Goal: Information Seeking & Learning: Learn about a topic

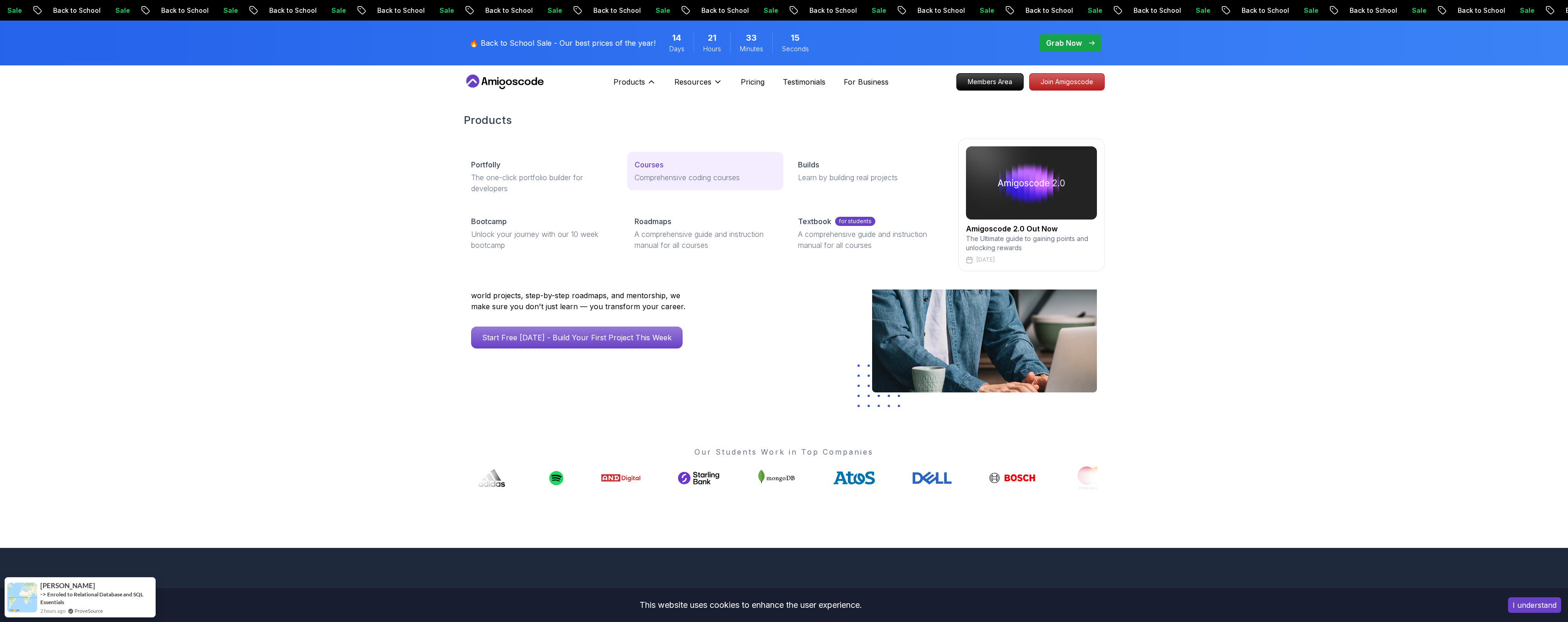
click at [644, 170] on link "Courses Comprehensive coding courses" at bounding box center [705, 171] width 156 height 38
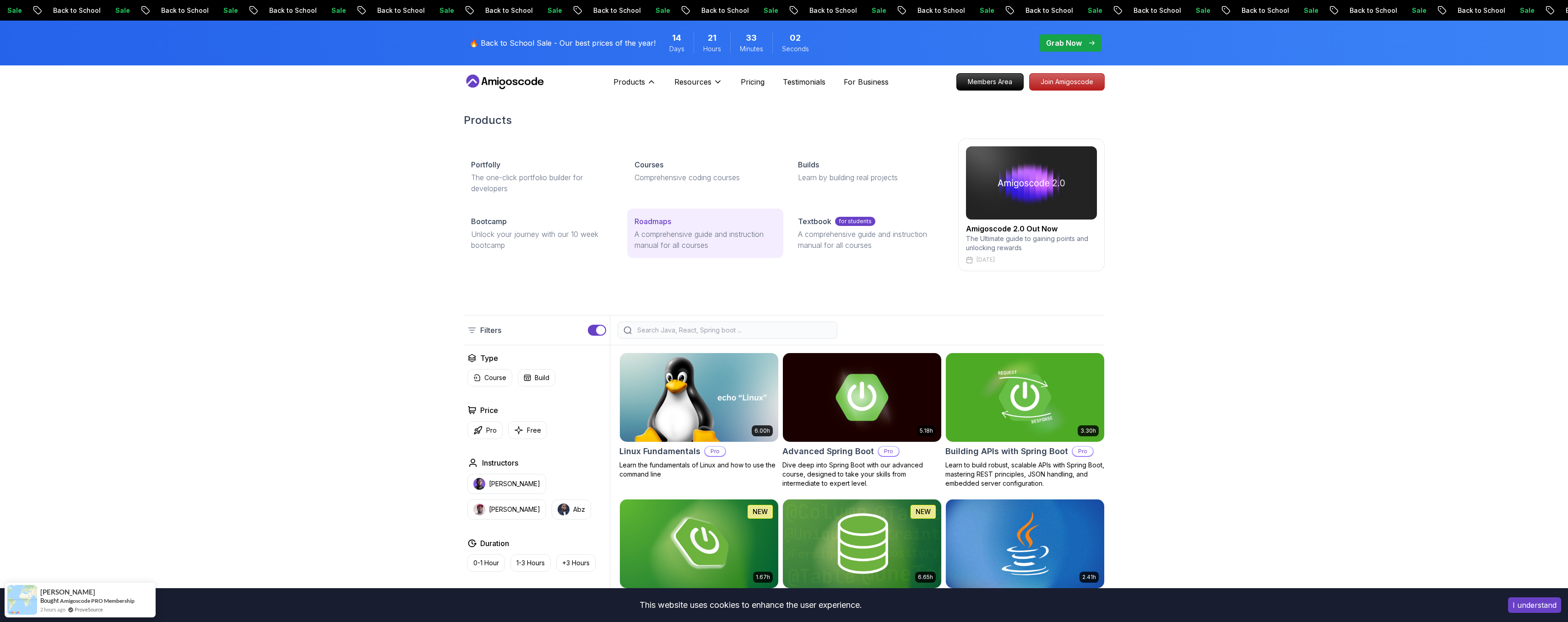
click at [641, 240] on p "A comprehensive guide and instruction manual for all courses" at bounding box center [705, 240] width 141 height 22
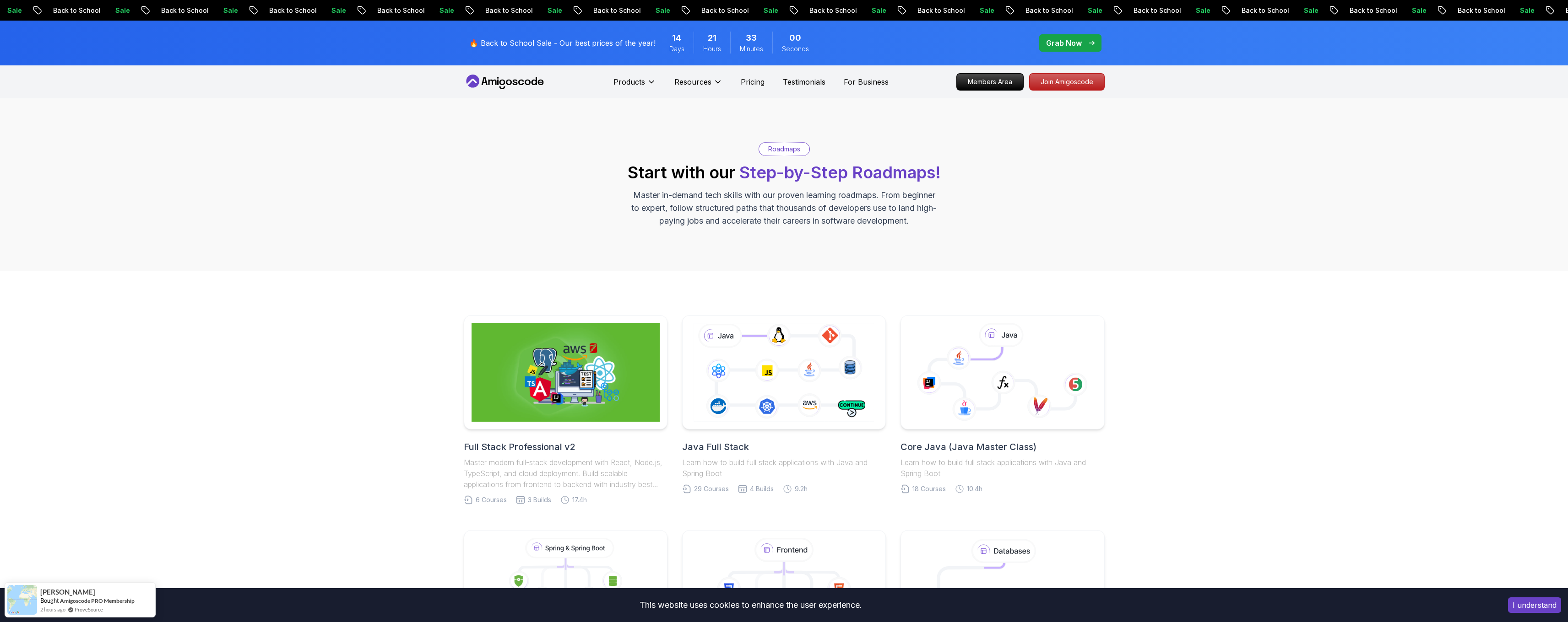
scroll to position [170, 0]
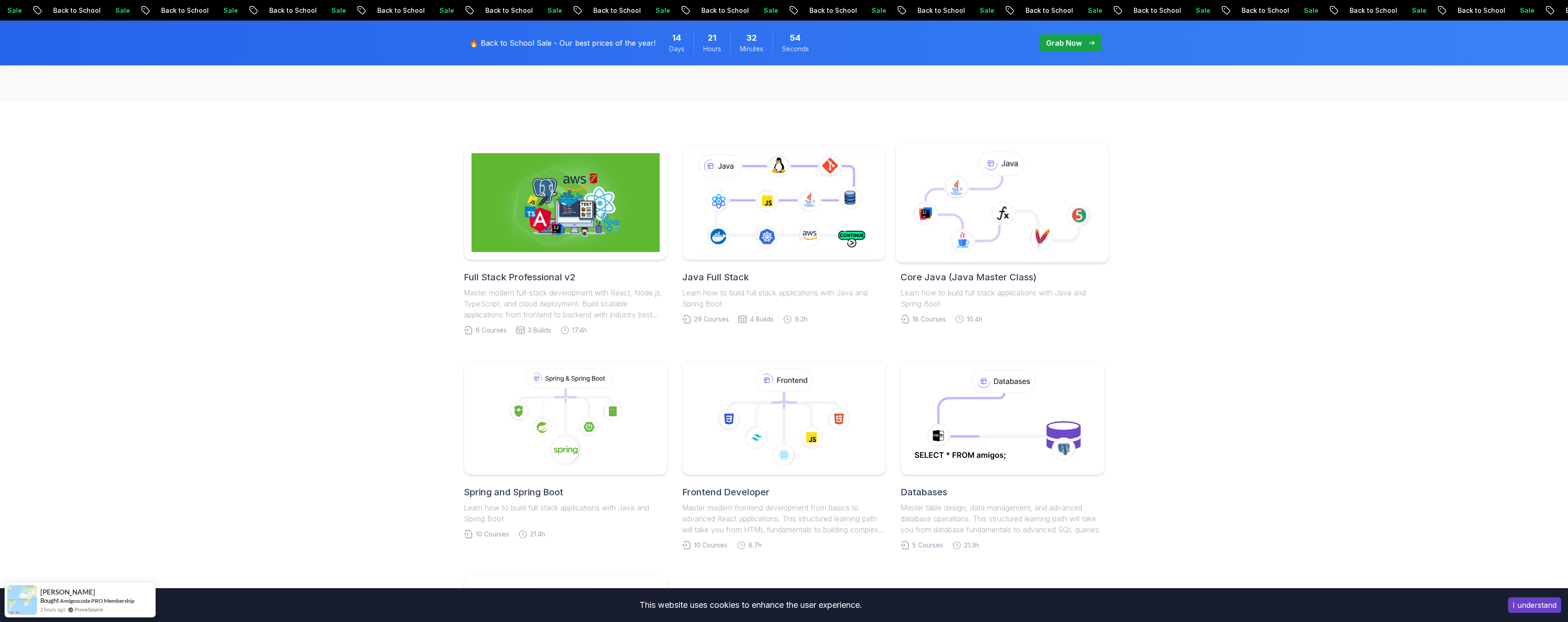
click at [954, 219] on icon at bounding box center [1002, 203] width 197 height 104
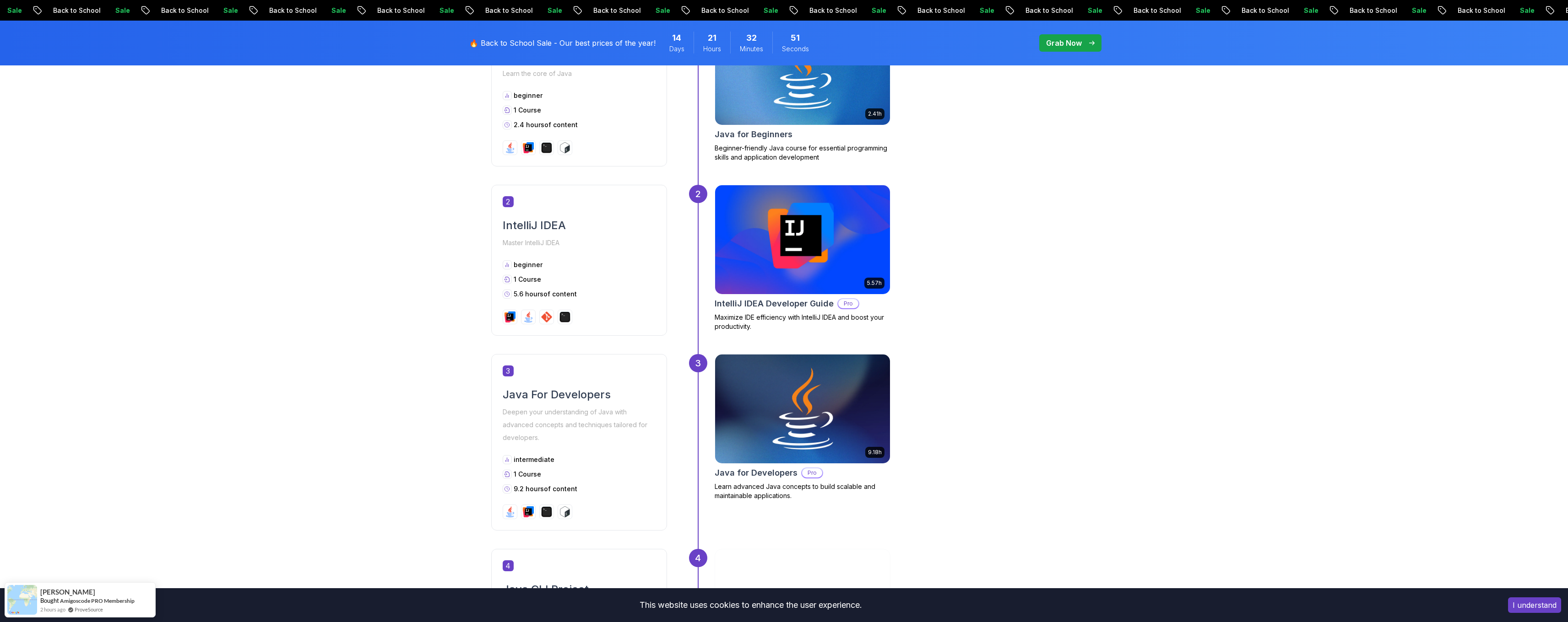
scroll to position [584, 0]
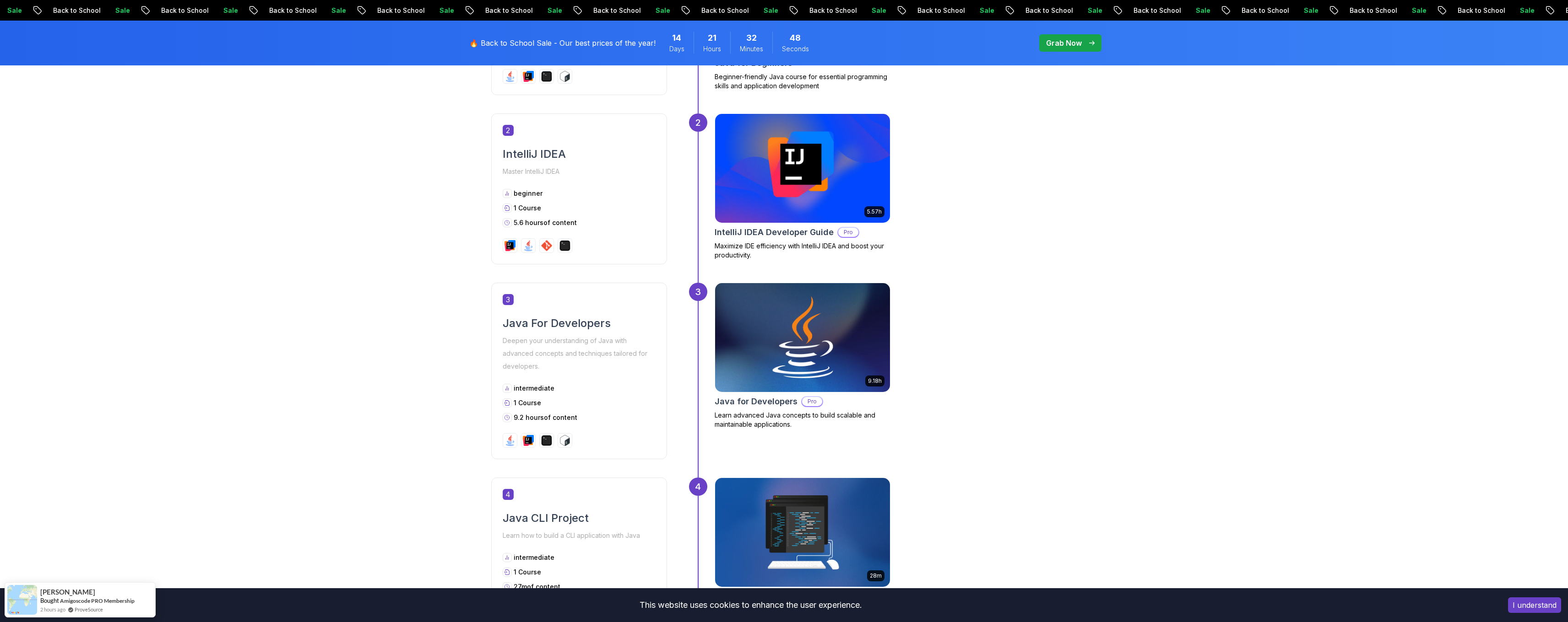
click at [820, 346] on img at bounding box center [802, 337] width 183 height 114
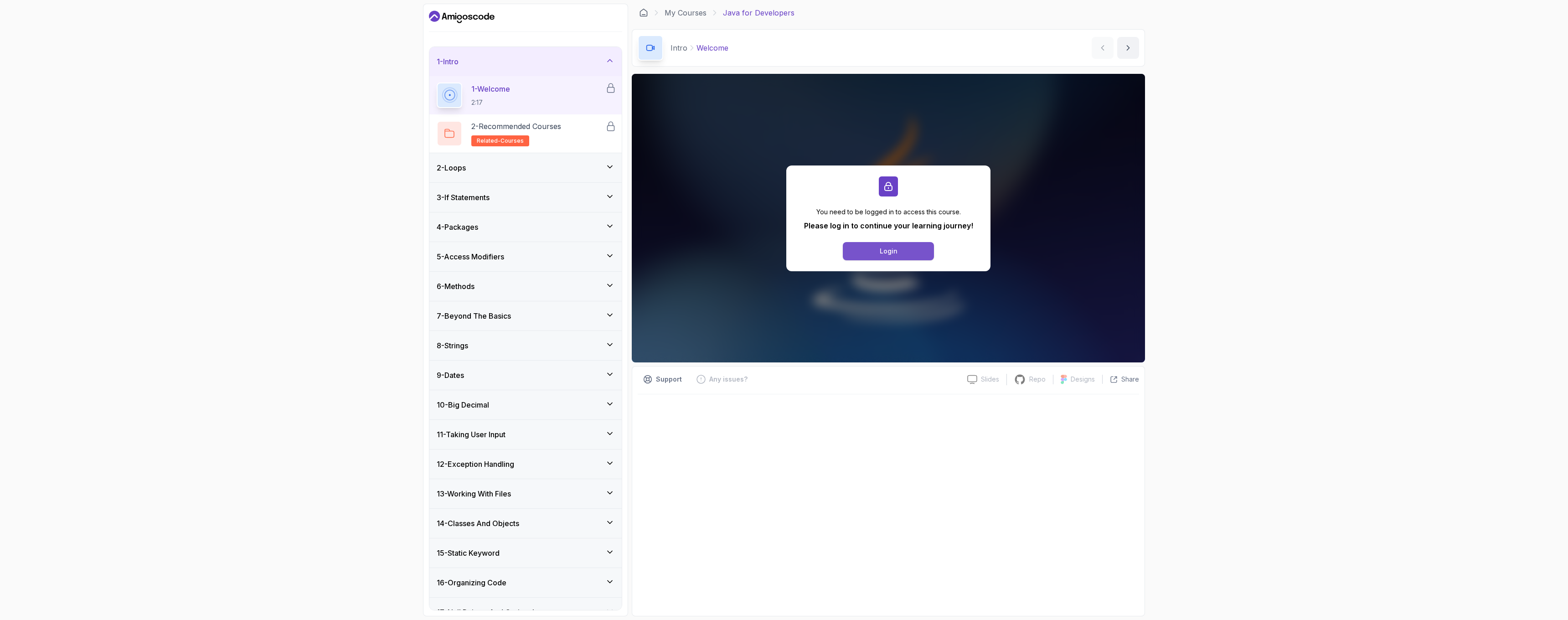
click at [893, 256] on button "Login" at bounding box center [889, 252] width 91 height 18
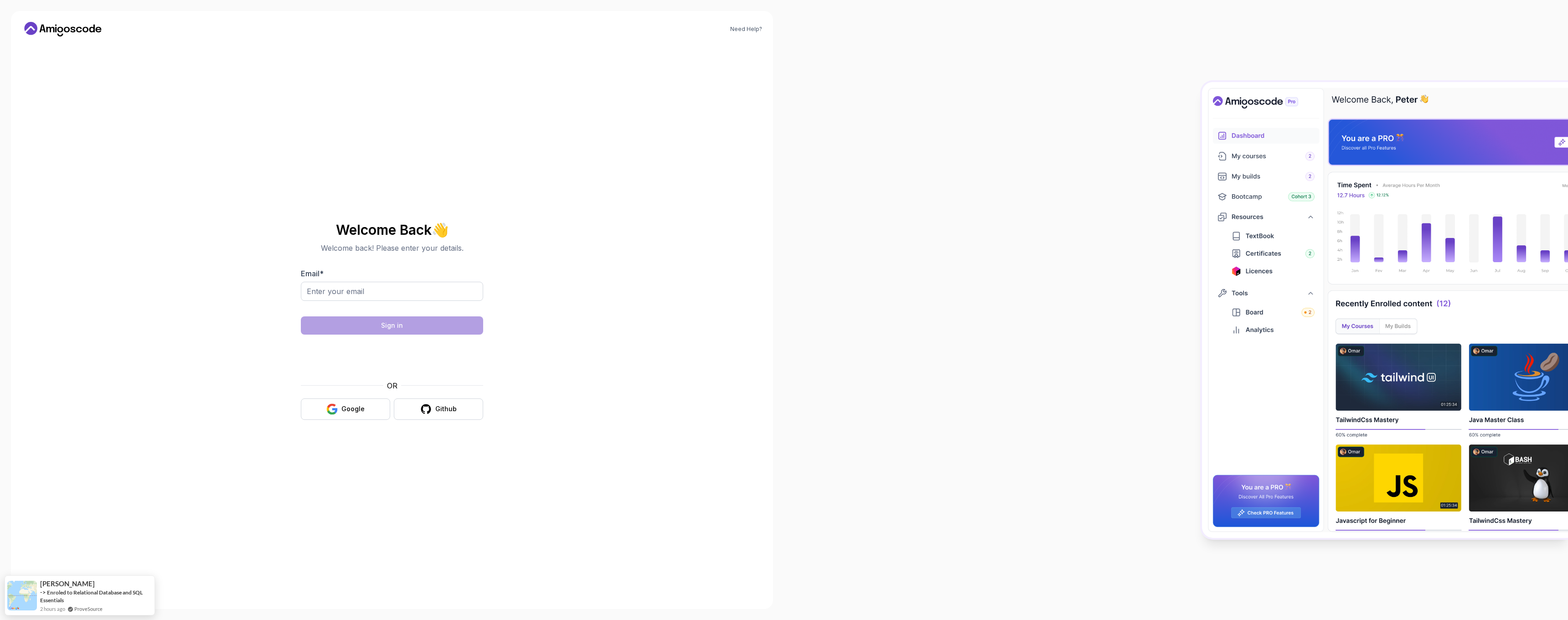
click at [364, 422] on div "Welcome Back 👋 Welcome back! Please enter your details. Email * Sign in OR Goog…" at bounding box center [392, 321] width 183 height 216
click at [365, 418] on button "Google" at bounding box center [345, 409] width 89 height 21
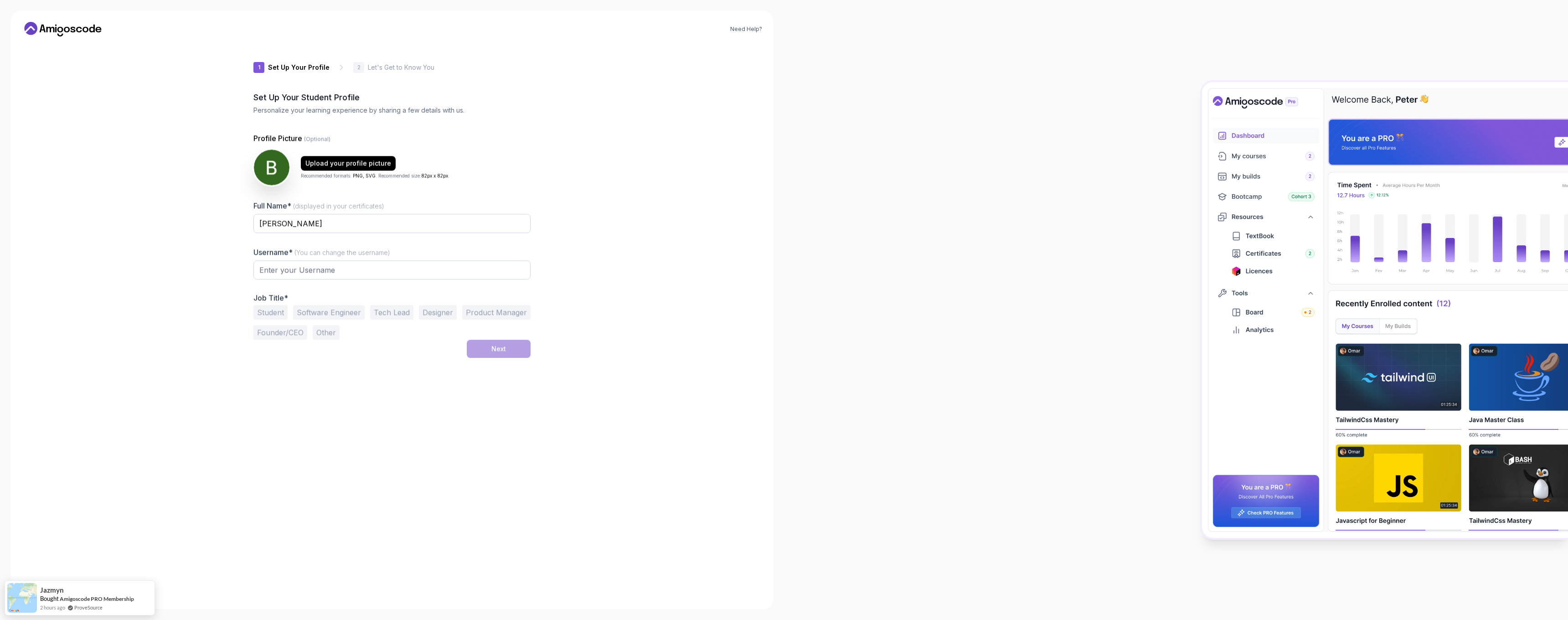
type input "wildpanda81cee"
click at [411, 231] on input "Bruce Vo" at bounding box center [391, 224] width 277 height 19
click at [313, 313] on button "Software Engineer" at bounding box center [329, 313] width 72 height 15
click at [279, 315] on button "Student" at bounding box center [270, 313] width 34 height 15
click at [471, 351] on button "Next" at bounding box center [499, 350] width 64 height 18
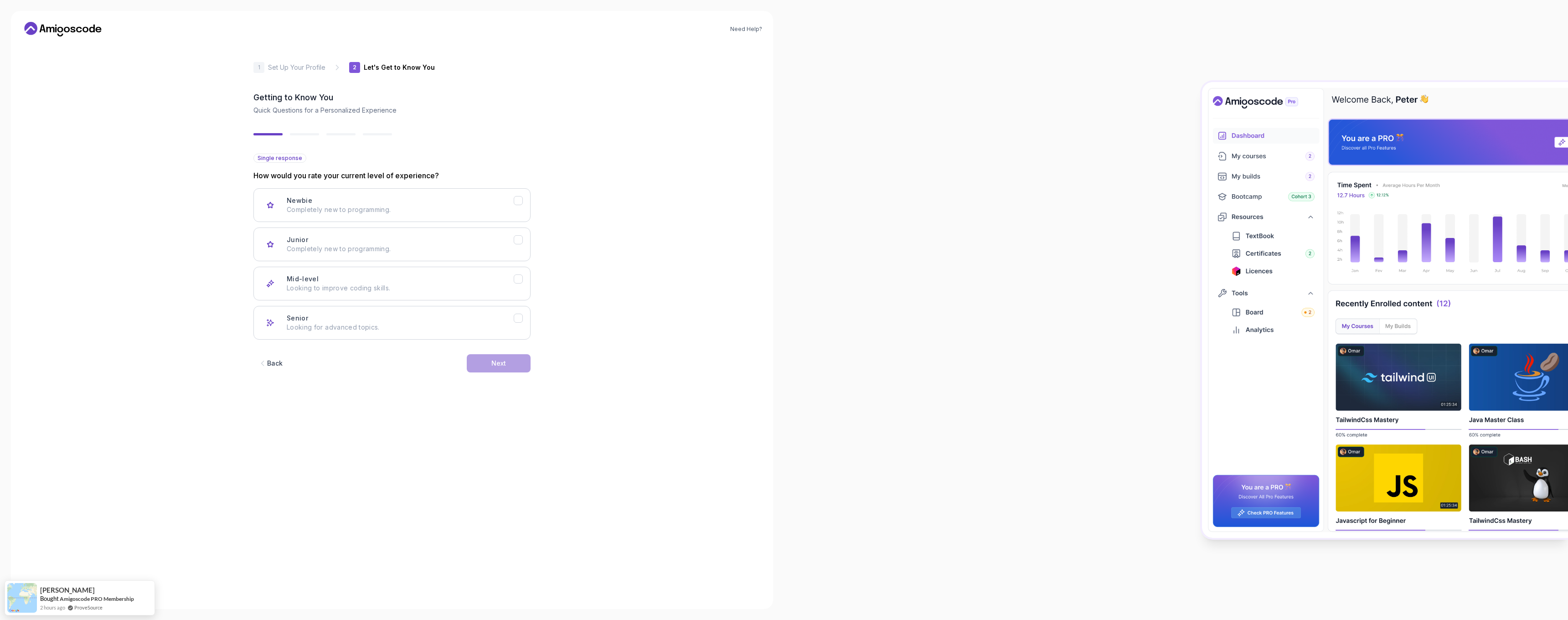
click at [434, 222] on div "Newbie Completely new to programming. Junior Completely new to programming. Mid…" at bounding box center [391, 264] width 277 height 152
click at [438, 204] on div "Newbie Completely new to programming." at bounding box center [400, 205] width 227 height 18
click at [497, 364] on div "Next" at bounding box center [499, 363] width 15 height 9
click at [428, 213] on p "Node.js, Python, Java" at bounding box center [400, 210] width 227 height 9
click at [449, 320] on div "Full Stack Dev Java, Spring Boot, JS, React, AWS, Docker, Kubernetes" at bounding box center [400, 323] width 227 height 18
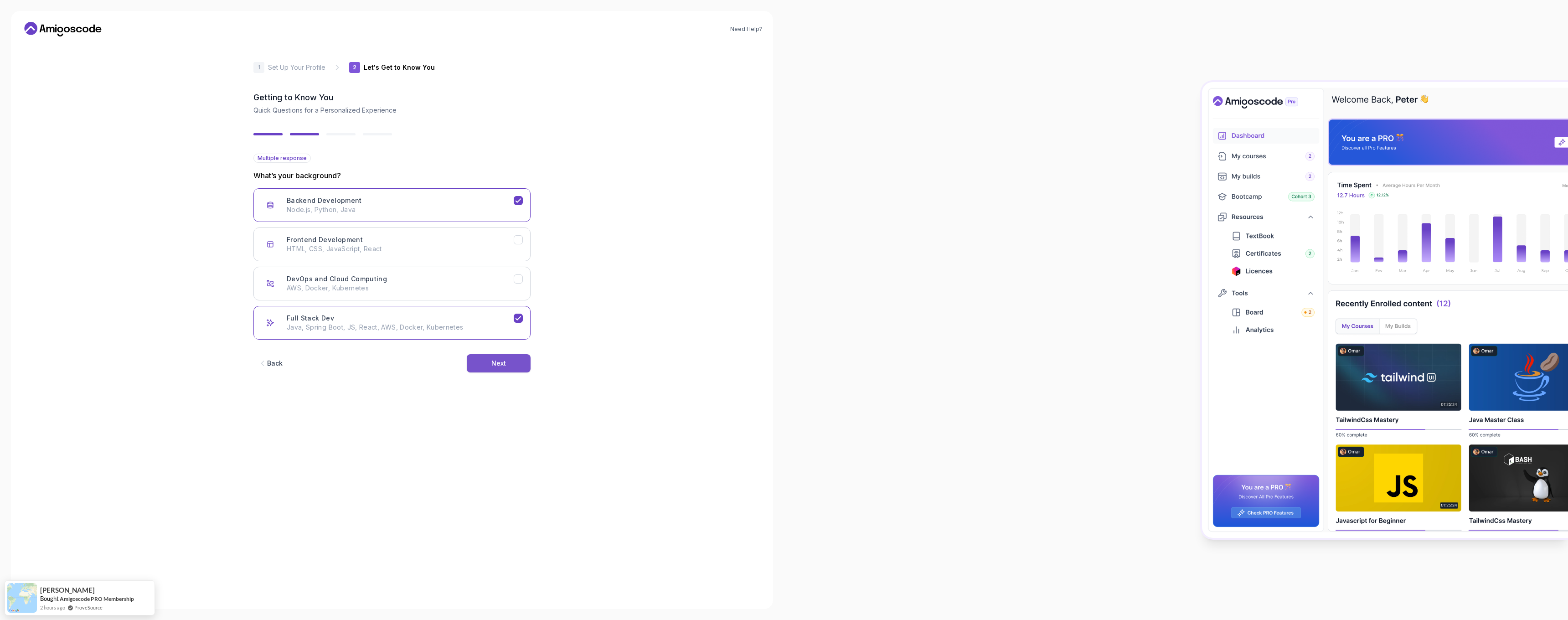
click at [480, 362] on button "Next" at bounding box center [499, 364] width 64 height 18
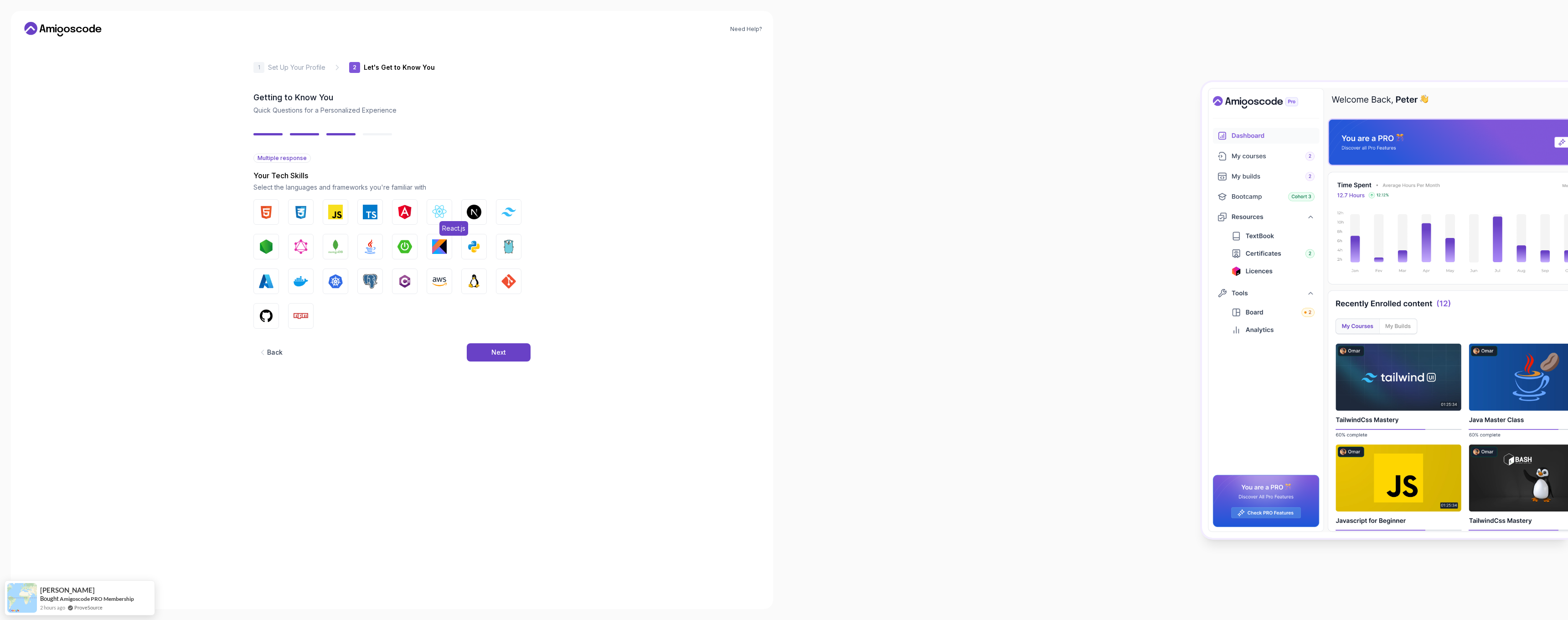
click at [444, 213] on img "button" at bounding box center [439, 212] width 15 height 15
click at [479, 222] on span "Next.js" at bounding box center [487, 228] width 26 height 15
click at [488, 356] on button "Next" at bounding box center [499, 353] width 64 height 18
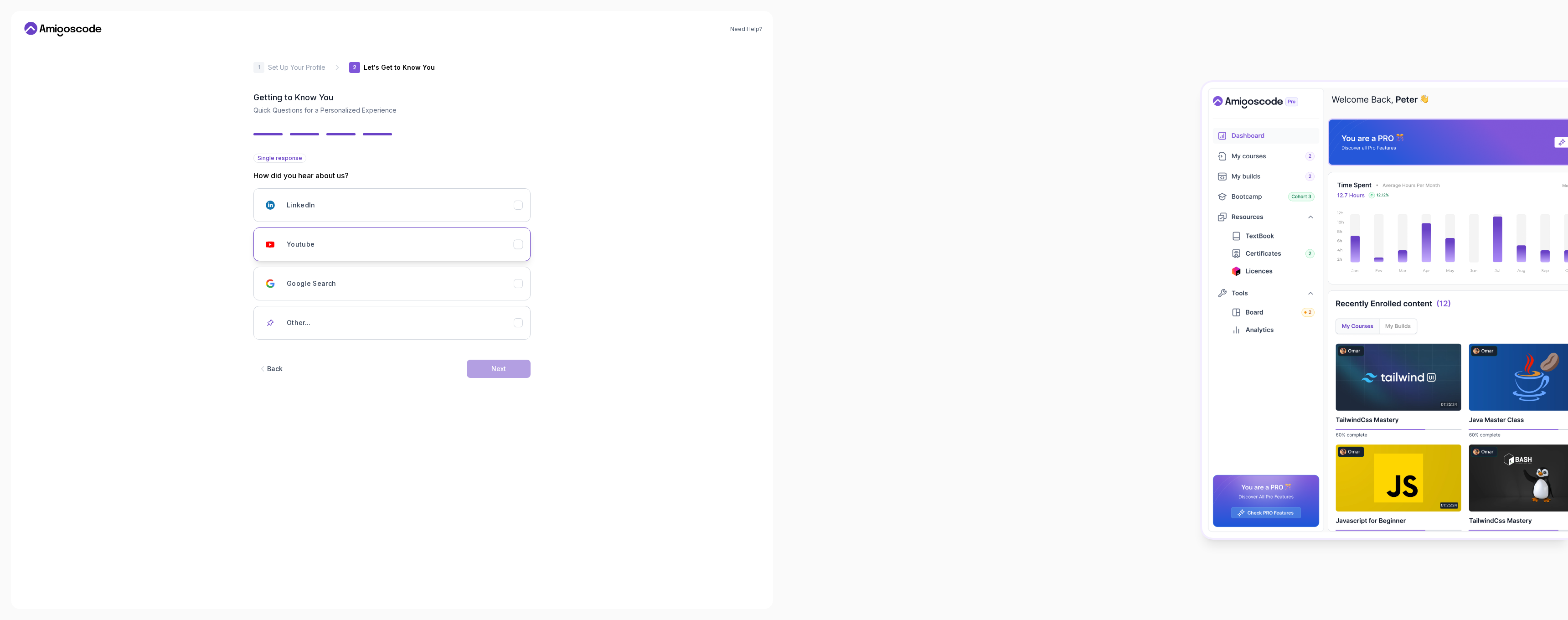
click at [399, 256] on button "Youtube" at bounding box center [391, 244] width 277 height 33
click at [489, 378] on div "Back Next" at bounding box center [391, 369] width 277 height 48
click at [488, 373] on button "Next" at bounding box center [499, 369] width 64 height 18
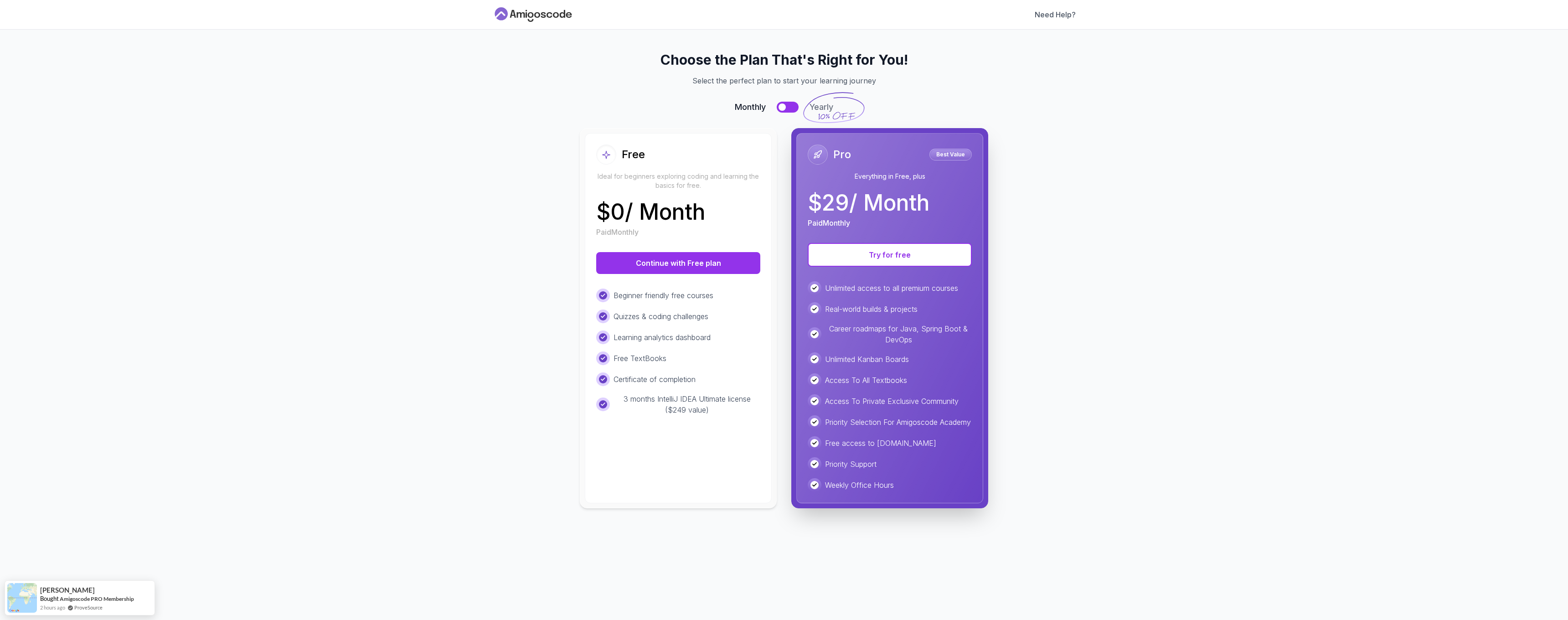
click at [505, 18] on icon at bounding box center [501, 14] width 13 height 13
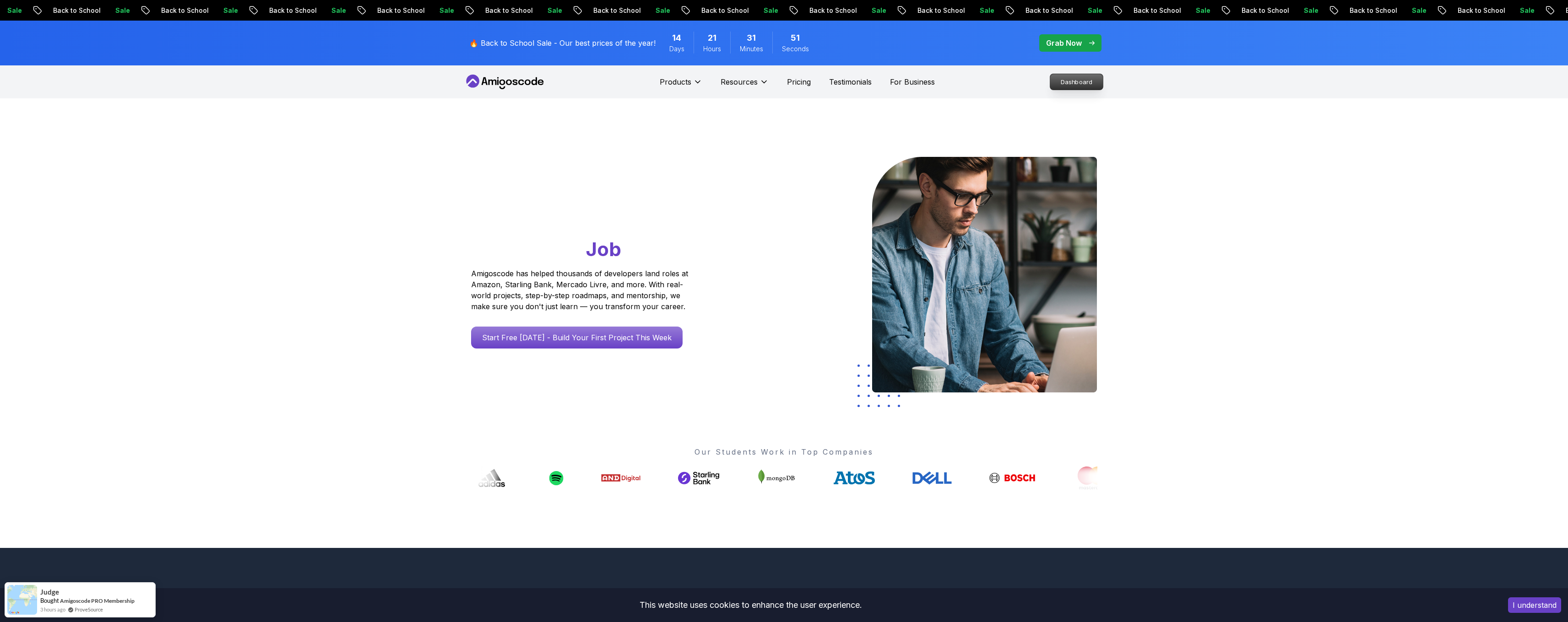
click at [1077, 82] on p "Dashboard" at bounding box center [1077, 81] width 53 height 15
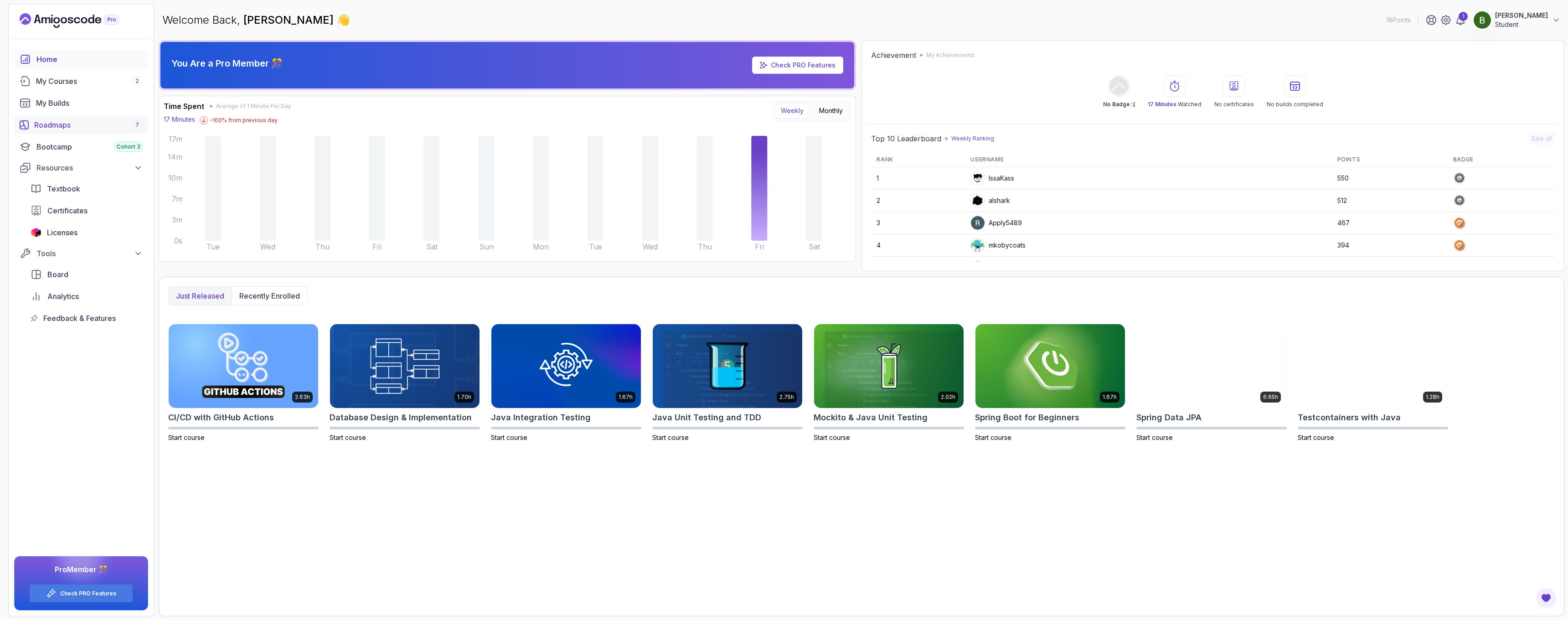
click at [90, 124] on div "Roadmaps 7" at bounding box center [88, 125] width 108 height 11
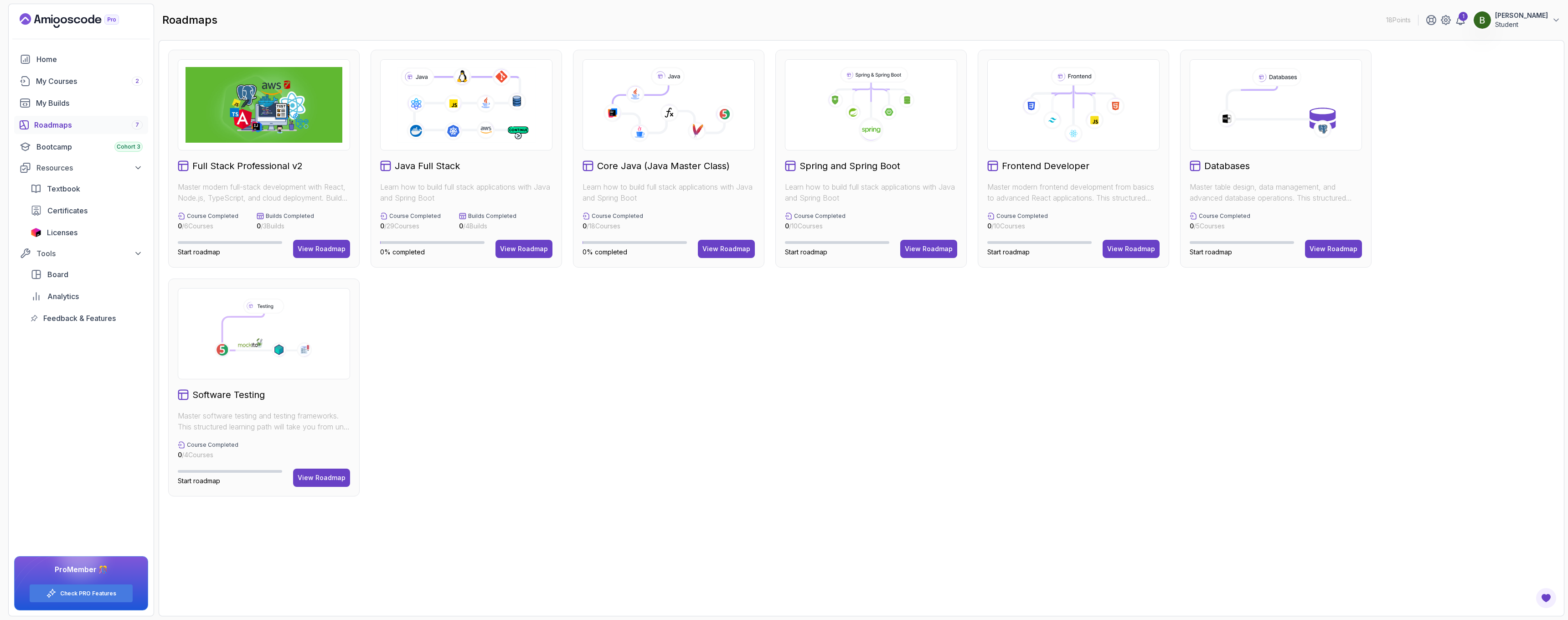
click at [656, 124] on icon at bounding box center [668, 109] width 111 height 48
click at [735, 253] on div "View Roadmap" at bounding box center [726, 248] width 48 height 9
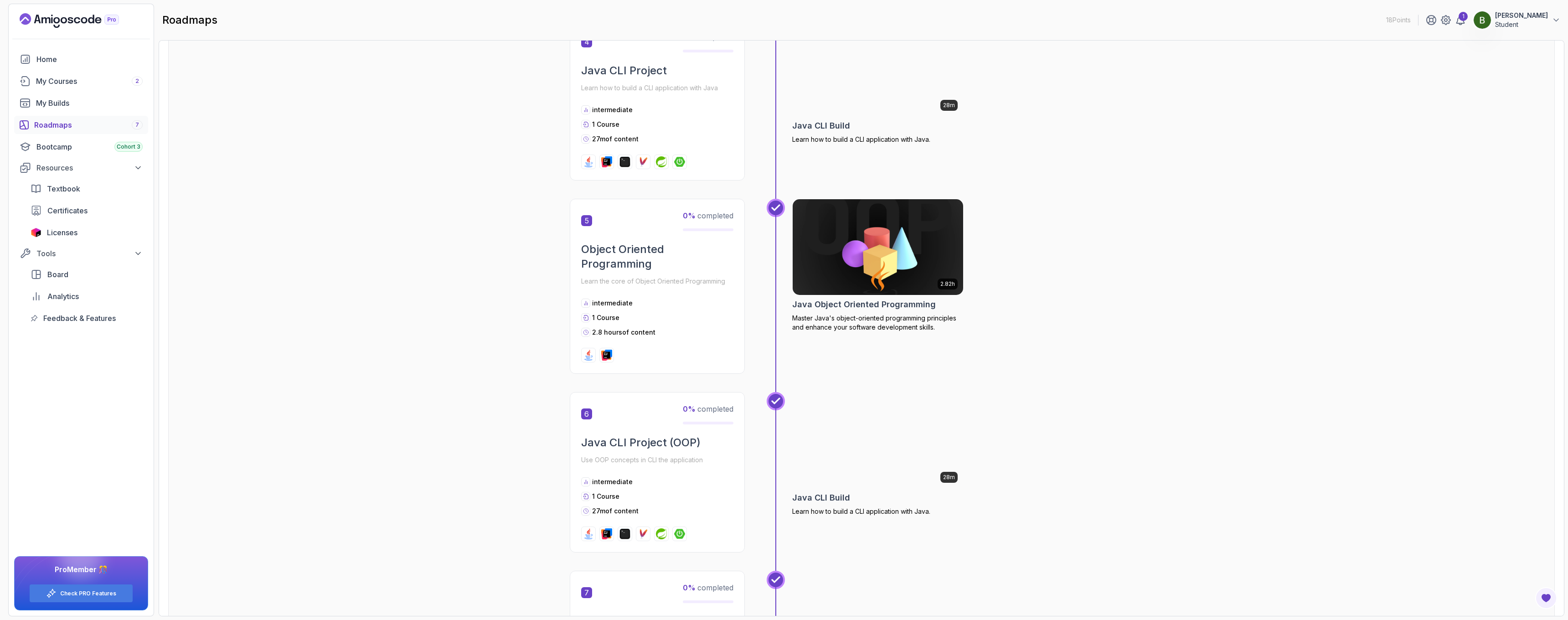
scroll to position [342, 0]
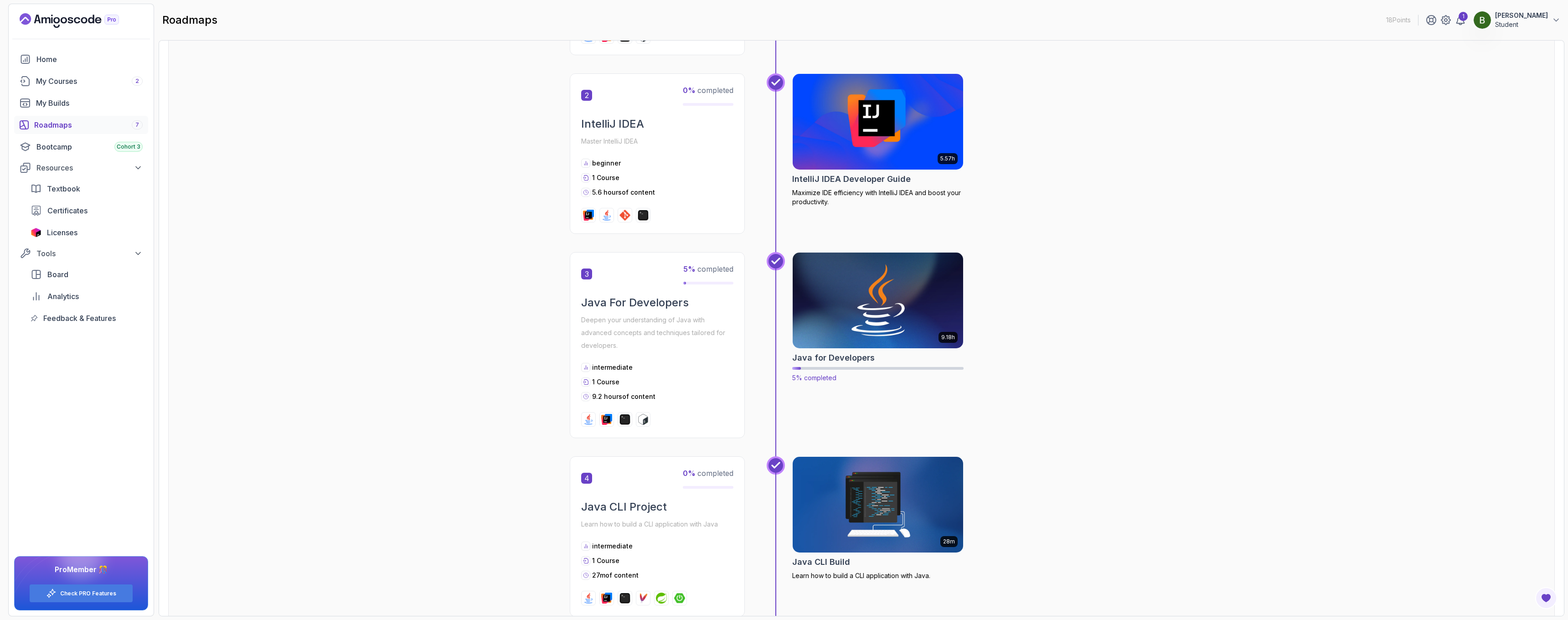
click at [930, 328] on img at bounding box center [878, 300] width 179 height 100
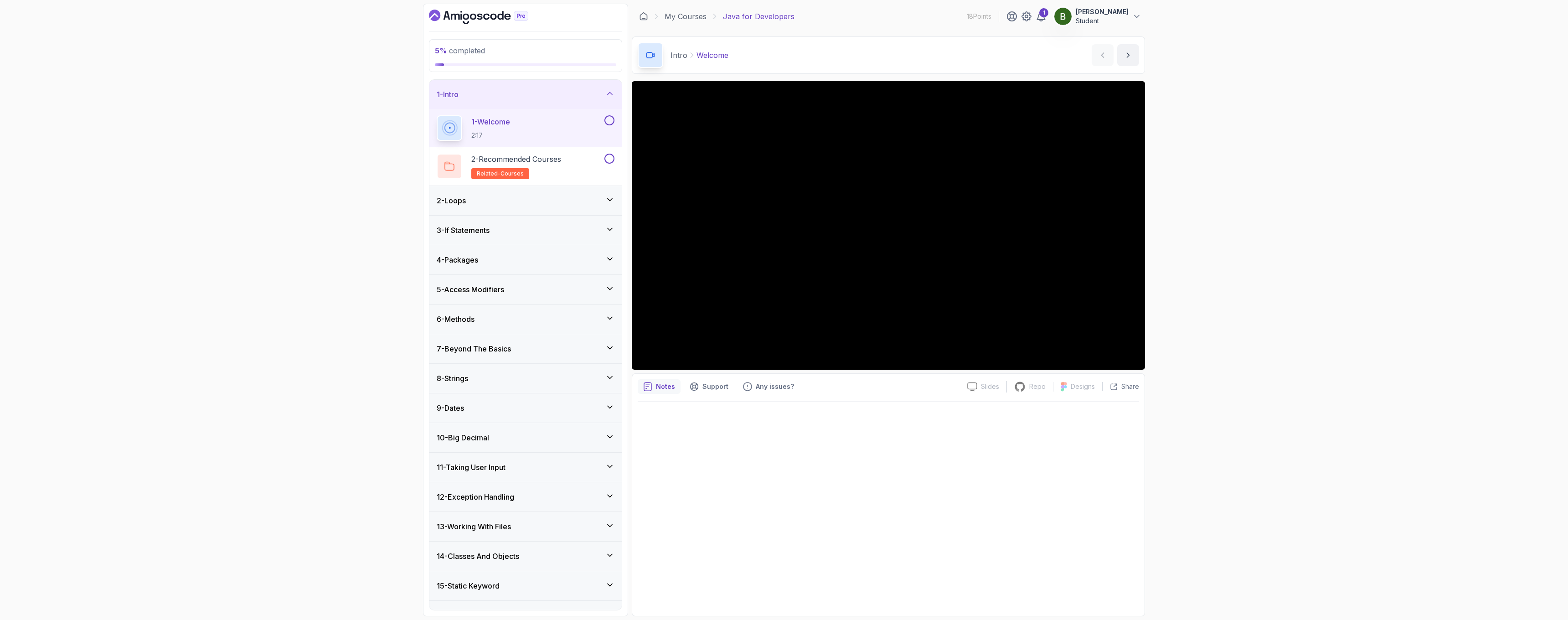
scroll to position [109, 0]
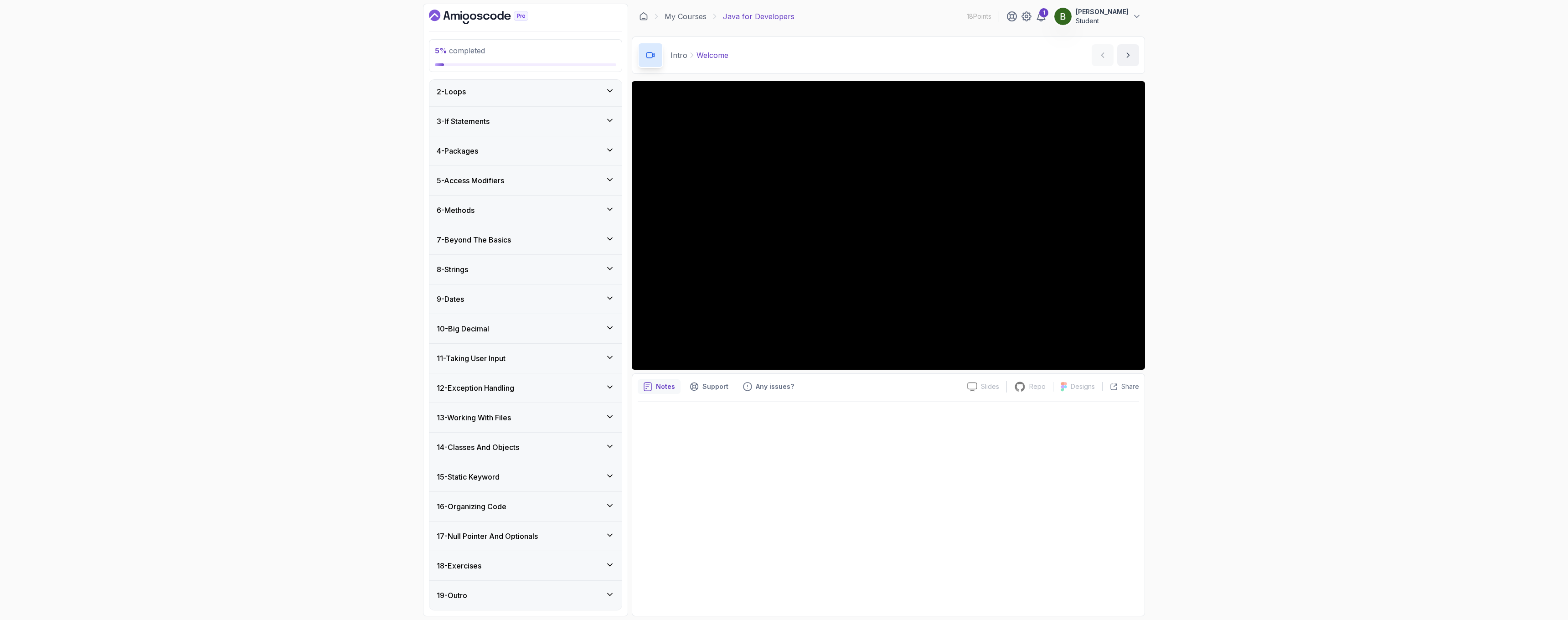
click at [551, 475] on div "15 - Static Keyword" at bounding box center [525, 477] width 178 height 11
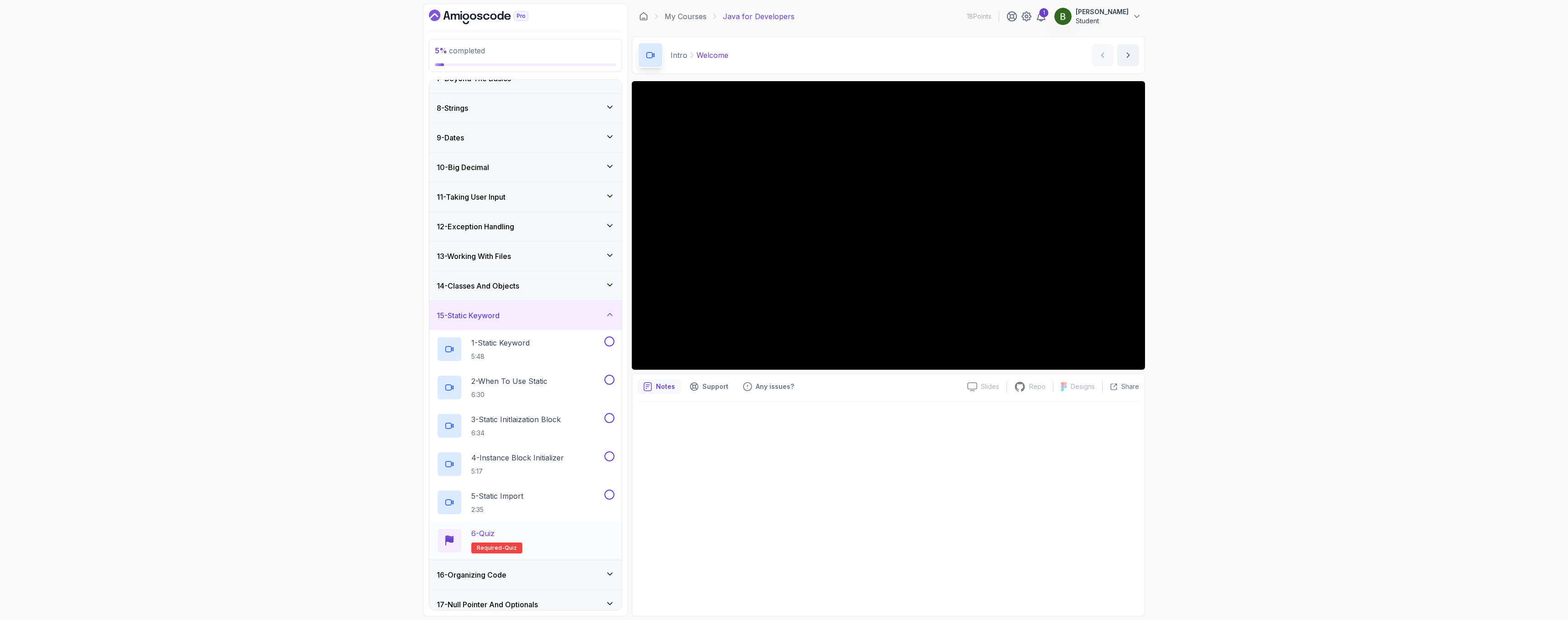
scroll to position [262, 0]
